Goal: Task Accomplishment & Management: Complete application form

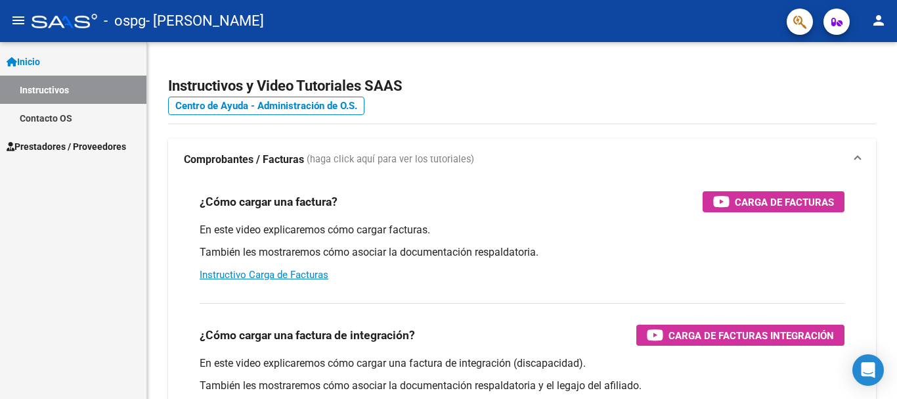
click at [110, 146] on span "Prestadores / Proveedores" at bounding box center [67, 146] width 120 height 14
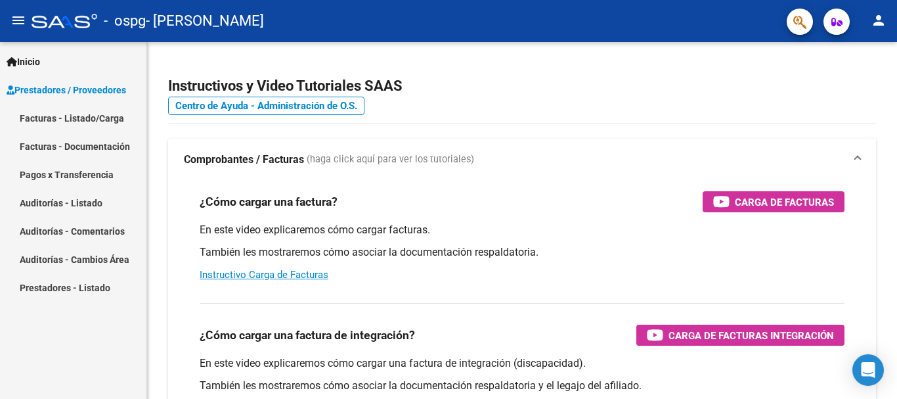
click at [110, 121] on link "Facturas - Listado/Carga" at bounding box center [73, 118] width 146 height 28
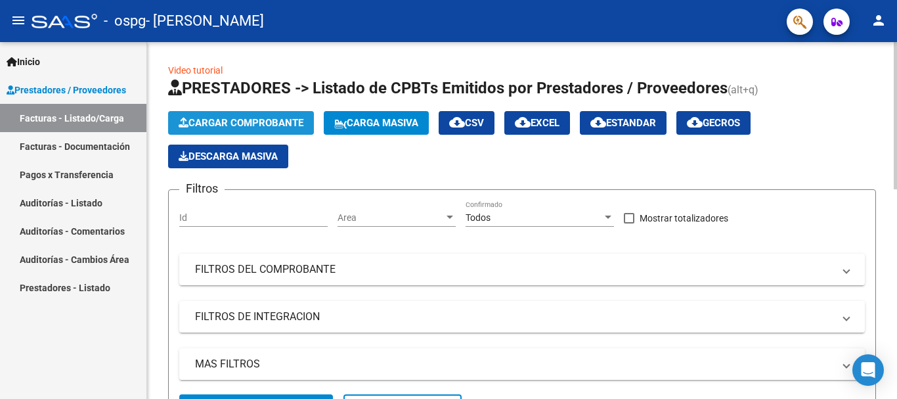
click at [257, 121] on span "Cargar Comprobante" at bounding box center [241, 123] width 125 height 12
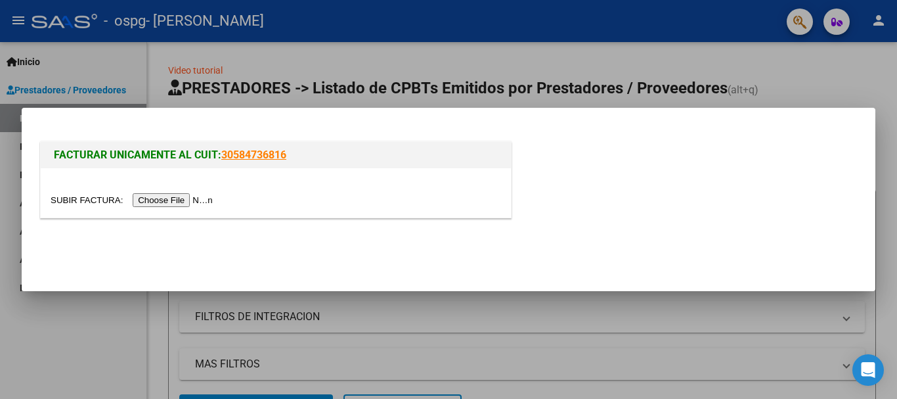
click at [179, 199] on input "file" at bounding box center [134, 200] width 166 height 14
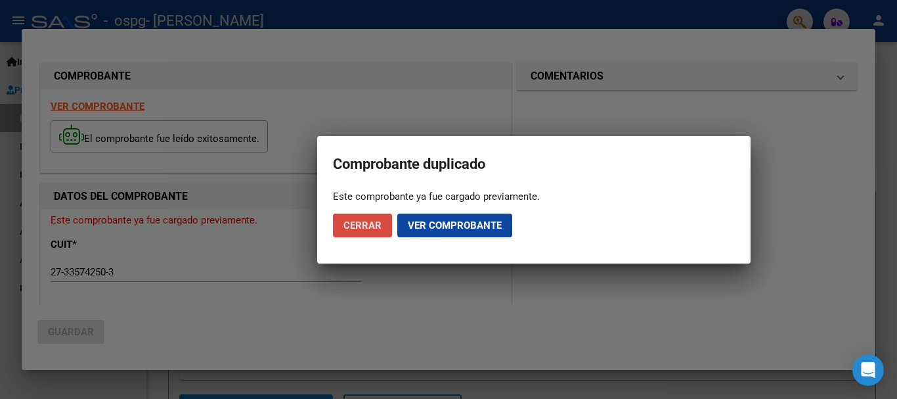
click at [362, 232] on button "Cerrar" at bounding box center [362, 225] width 59 height 24
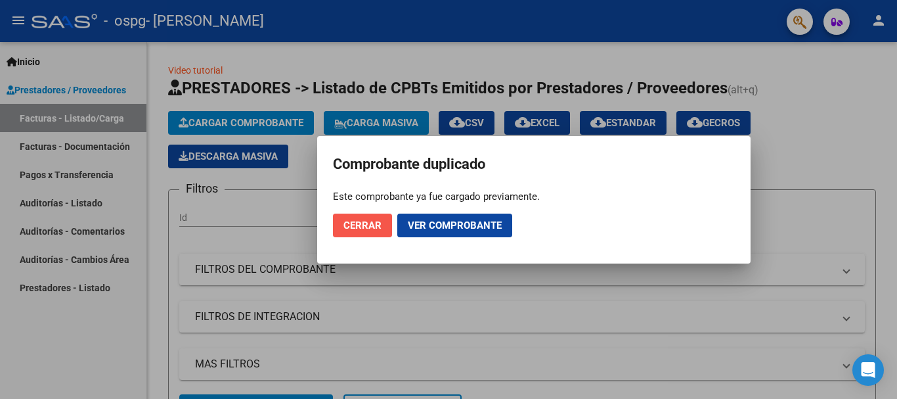
click at [373, 225] on span "Cerrar" at bounding box center [362, 225] width 38 height 12
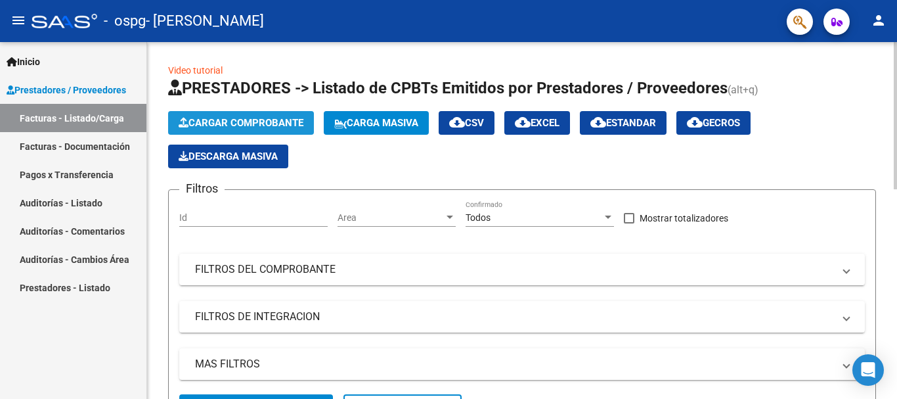
click at [260, 118] on span "Cargar Comprobante" at bounding box center [241, 123] width 125 height 12
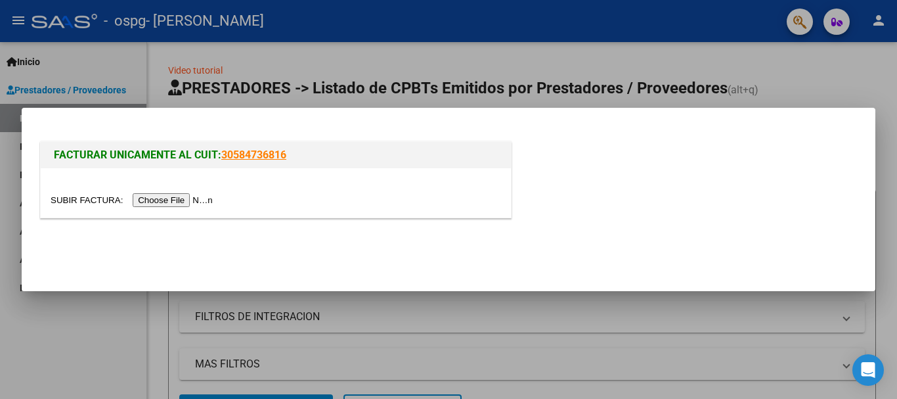
click at [178, 201] on input "file" at bounding box center [134, 200] width 166 height 14
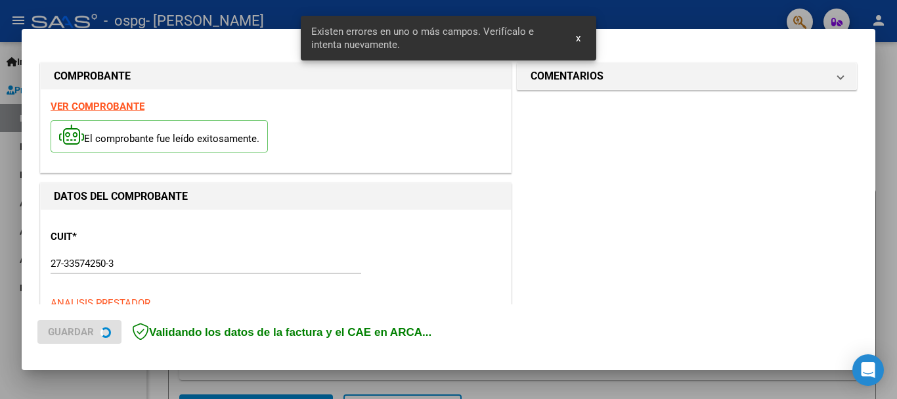
scroll to position [303, 0]
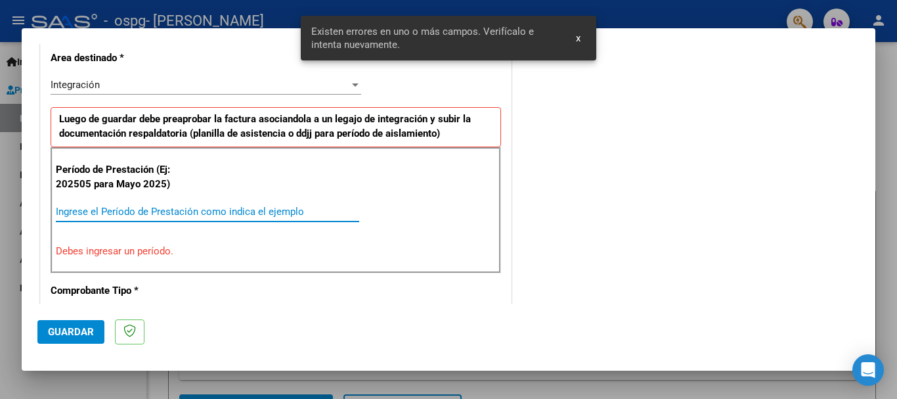
click at [139, 215] on input "Ingrese el Período de Prestación como indica el ejemplo" at bounding box center [207, 212] width 303 height 12
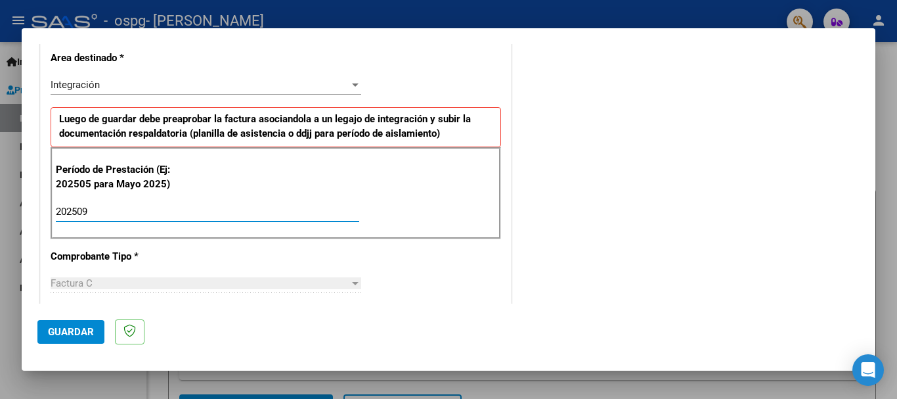
type input "202509"
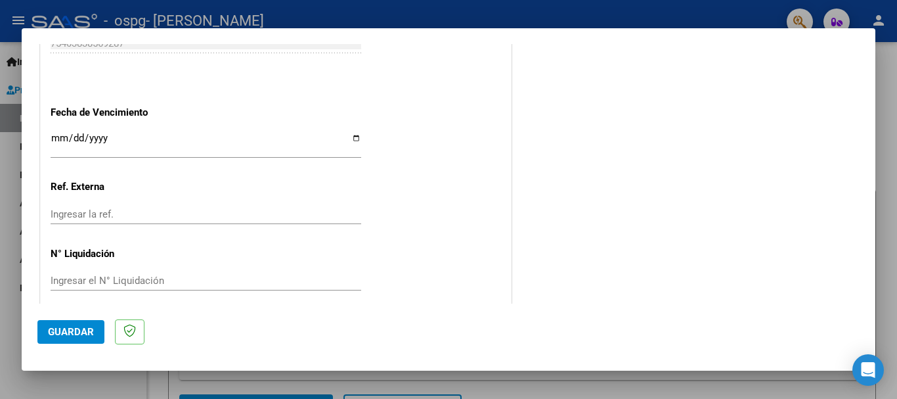
scroll to position [896, 0]
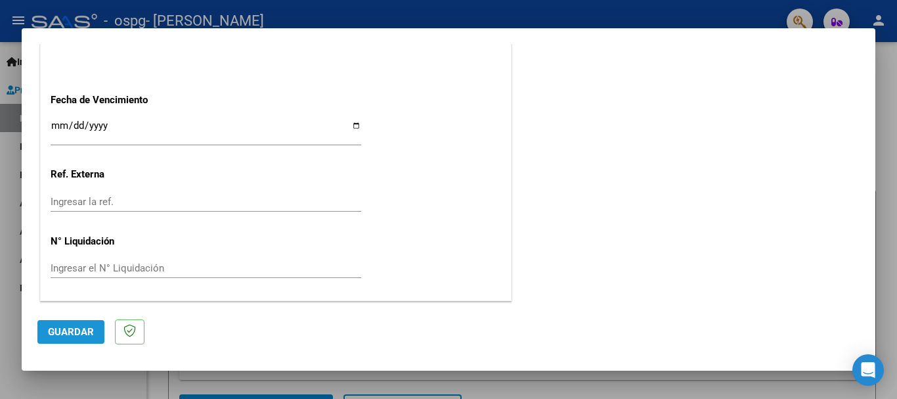
click at [63, 336] on span "Guardar" at bounding box center [71, 332] width 46 height 12
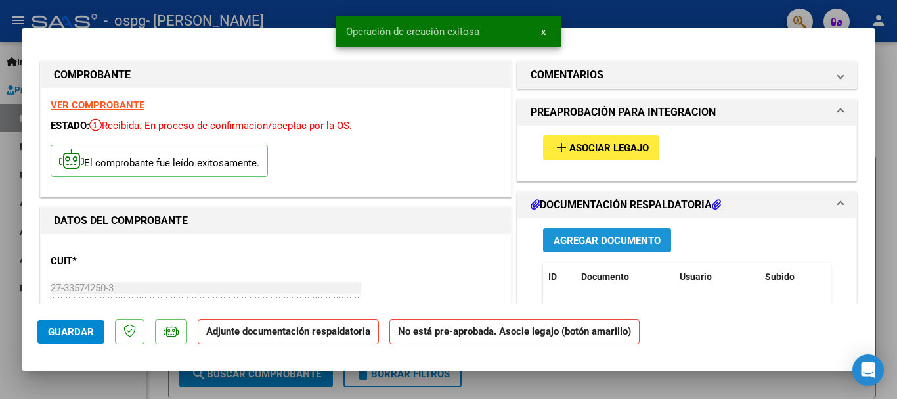
click at [584, 244] on span "Agregar Documento" at bounding box center [607, 240] width 107 height 12
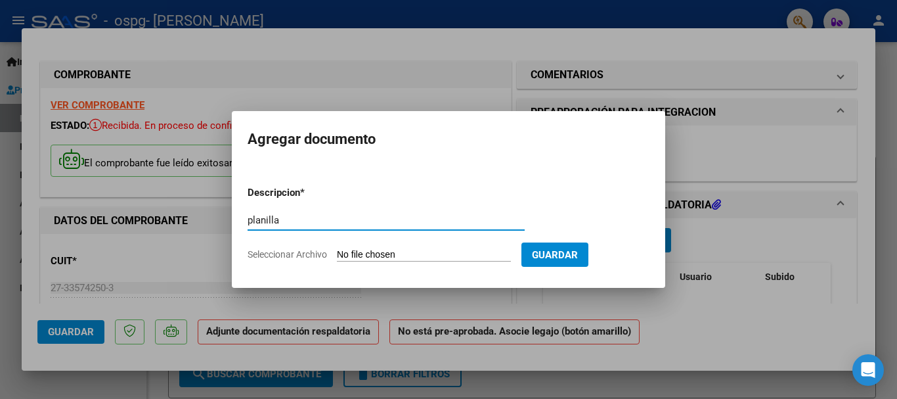
type input "planilla"
click at [465, 260] on form "Descripcion * planilla Escriba aquí una descripcion Seleccionar Archivo Guardar" at bounding box center [449, 223] width 402 height 96
click at [436, 255] on input "Seleccionar Archivo" at bounding box center [424, 255] width 174 height 12
type input "C:\fakepath\planilla [PERSON_NAME] septiembre .pdf"
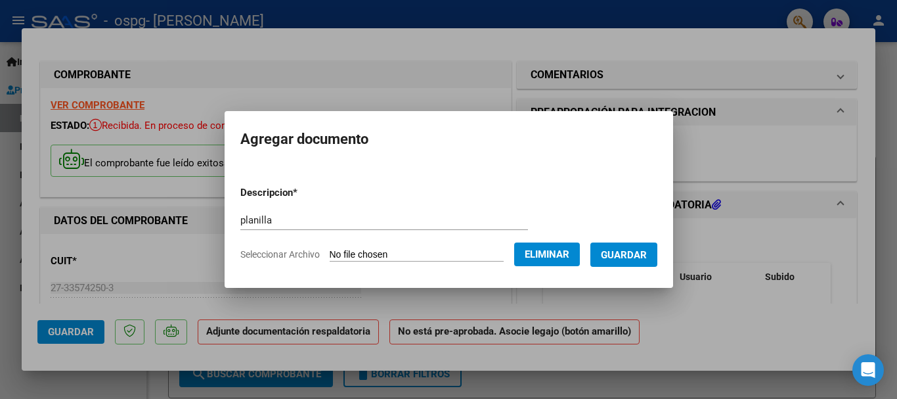
click at [624, 257] on span "Guardar" at bounding box center [624, 255] width 46 height 12
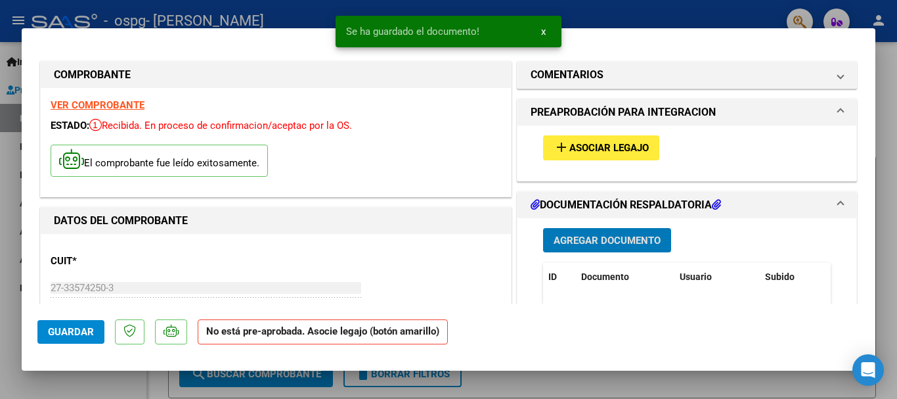
click at [542, 34] on span "x" at bounding box center [543, 32] width 5 height 12
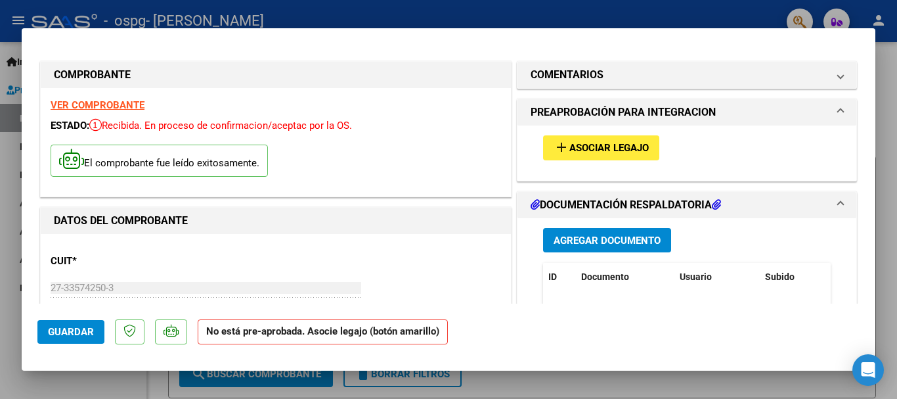
click at [80, 338] on button "Guardar" at bounding box center [70, 332] width 67 height 24
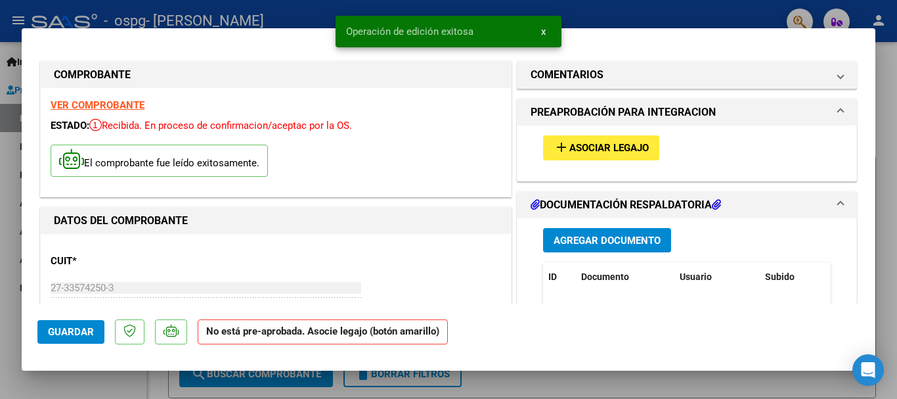
click at [546, 35] on button "x" at bounding box center [544, 32] width 26 height 24
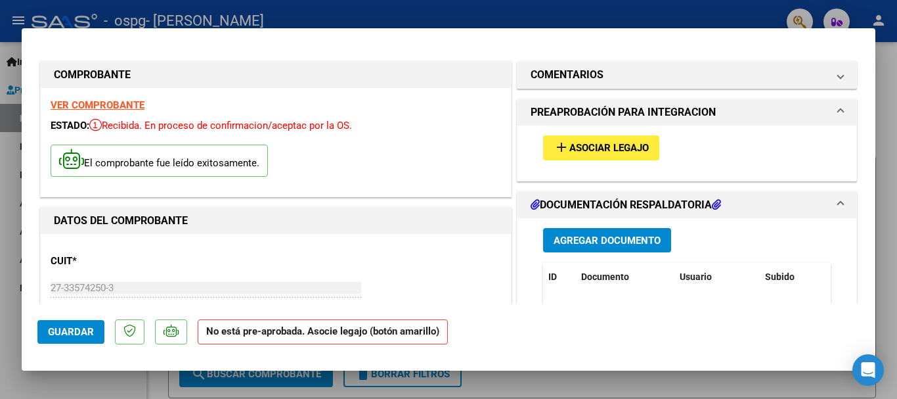
click at [886, 112] on div at bounding box center [448, 199] width 897 height 399
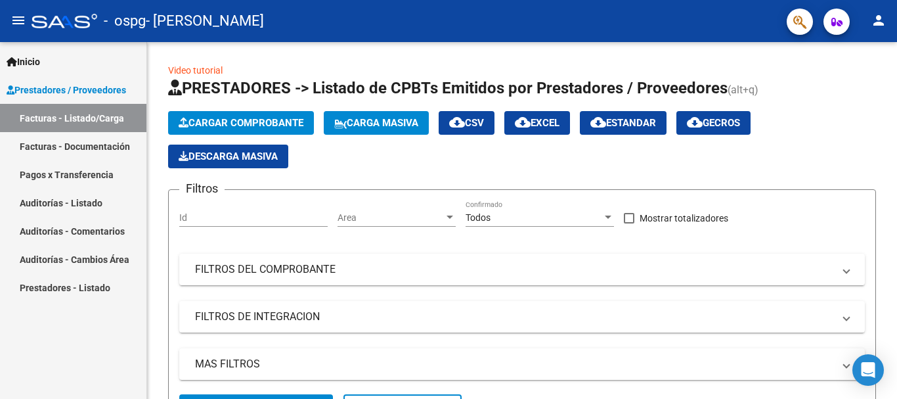
click at [93, 147] on link "Facturas - Documentación" at bounding box center [73, 146] width 146 height 28
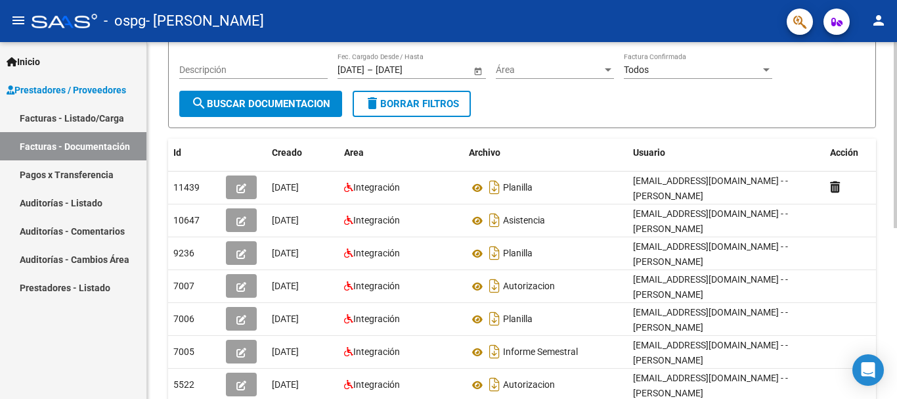
scroll to position [139, 0]
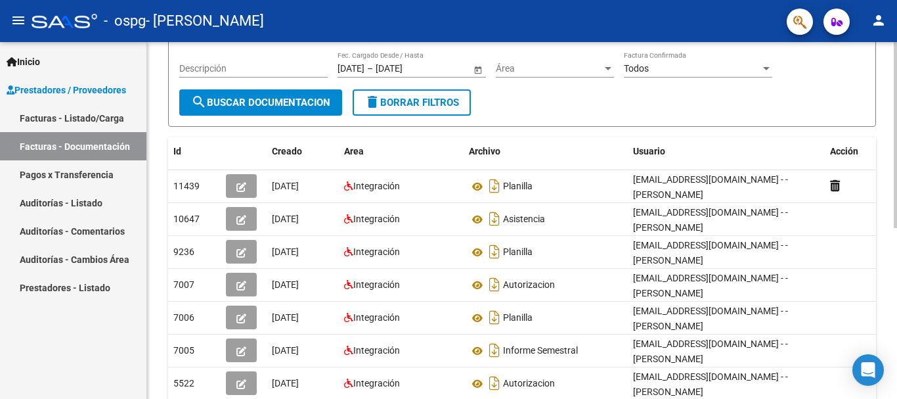
click at [896, 190] on div at bounding box center [895, 209] width 3 height 186
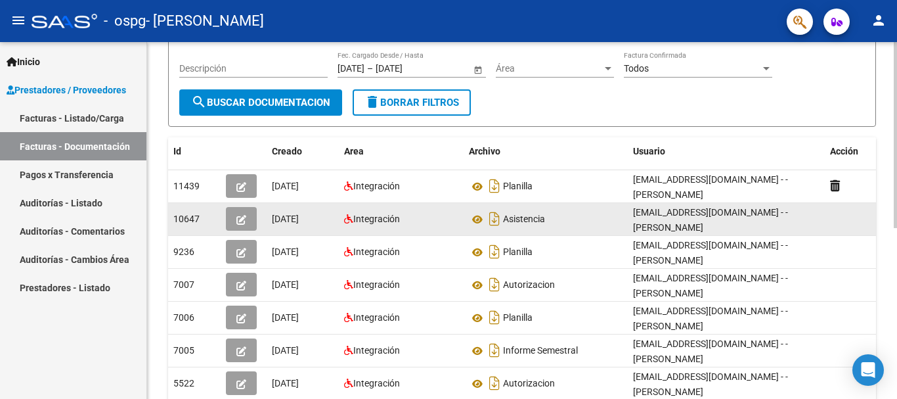
click at [277, 227] on datatable-body-cell "[DATE]" at bounding box center [303, 219] width 72 height 32
click at [274, 221] on span "[DATE]" at bounding box center [285, 218] width 27 height 11
